Goal: Book appointment/travel/reservation

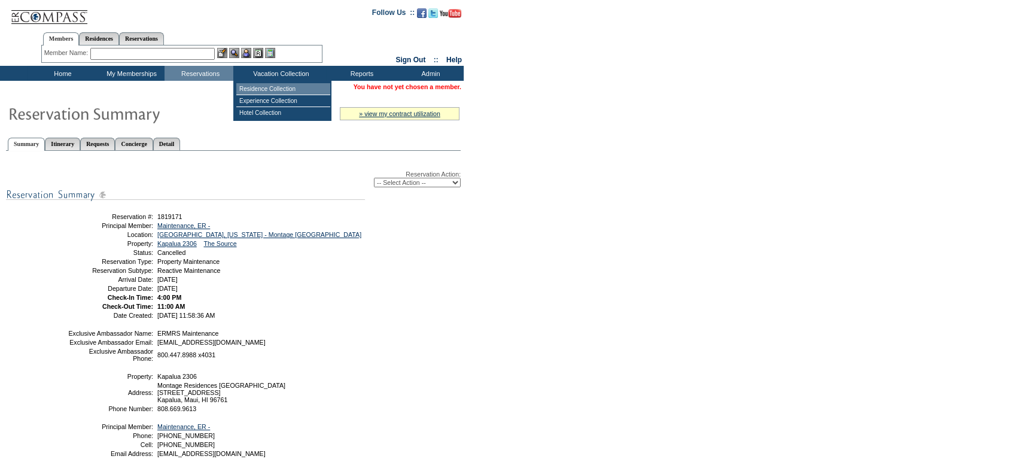
click at [266, 92] on td "Residence Collection" at bounding box center [283, 89] width 94 height 12
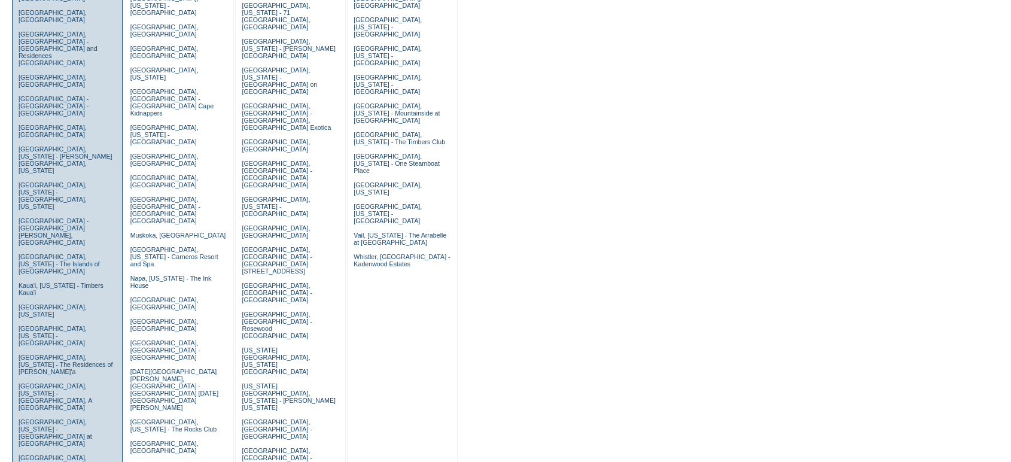
scroll to position [199, 0]
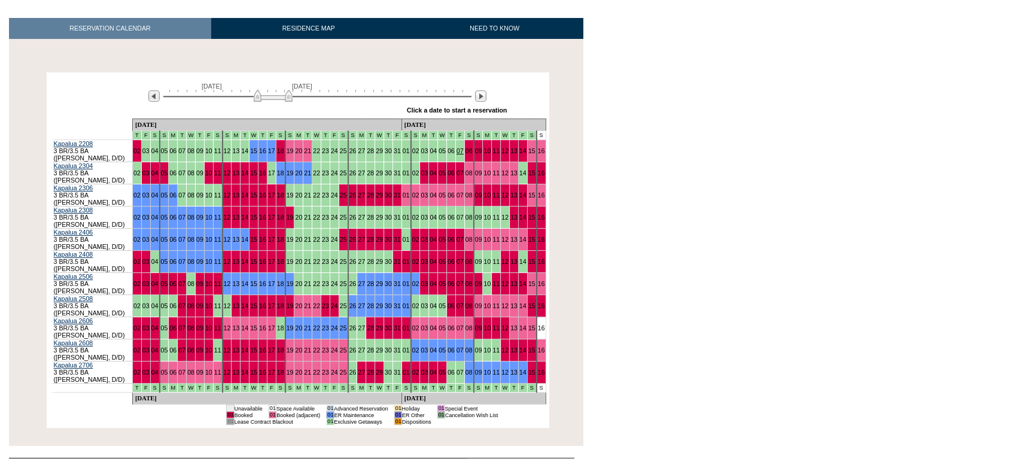
scroll to position [169, 0]
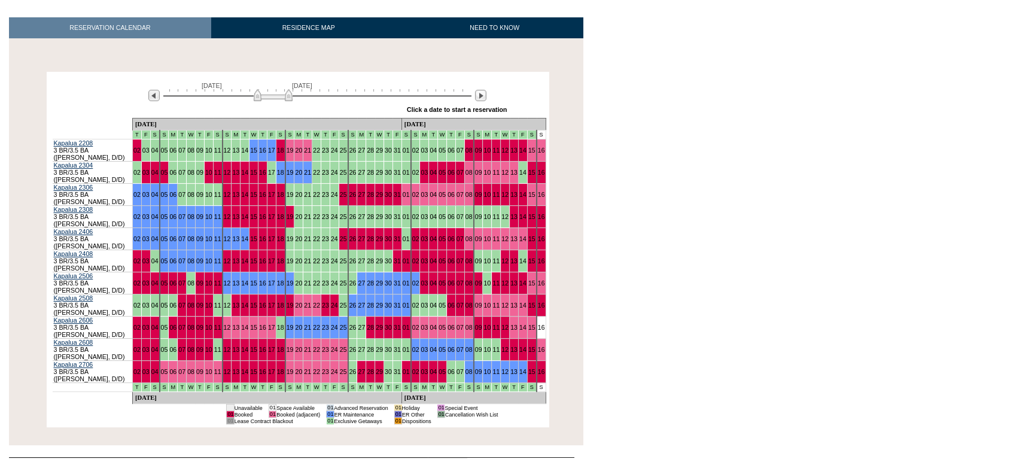
click at [321, 184] on td "23" at bounding box center [325, 195] width 9 height 22
